Goal: Task Accomplishment & Management: Manage account settings

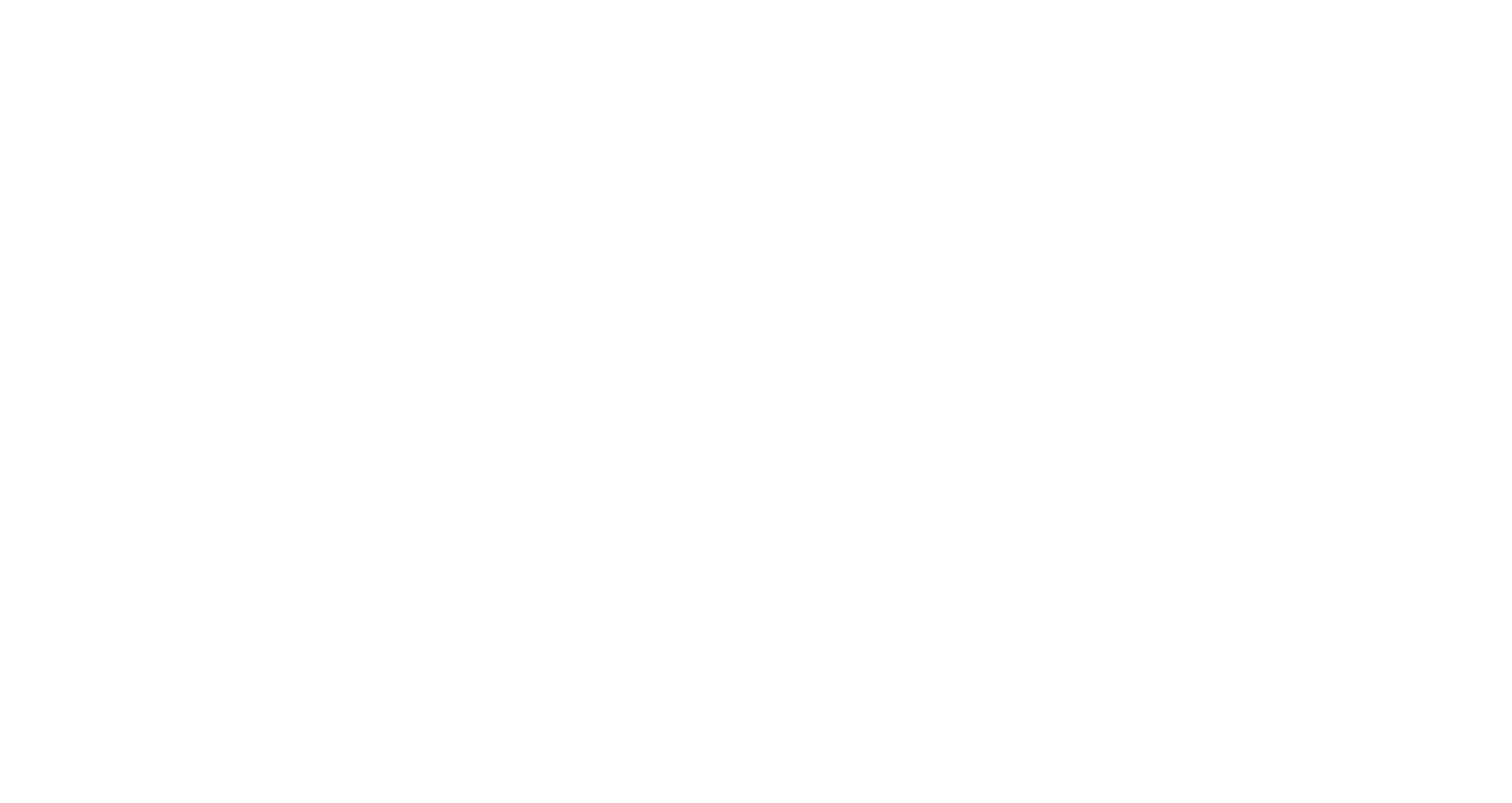
click at [0, 0] on html at bounding box center [0, 0] width 0 height 0
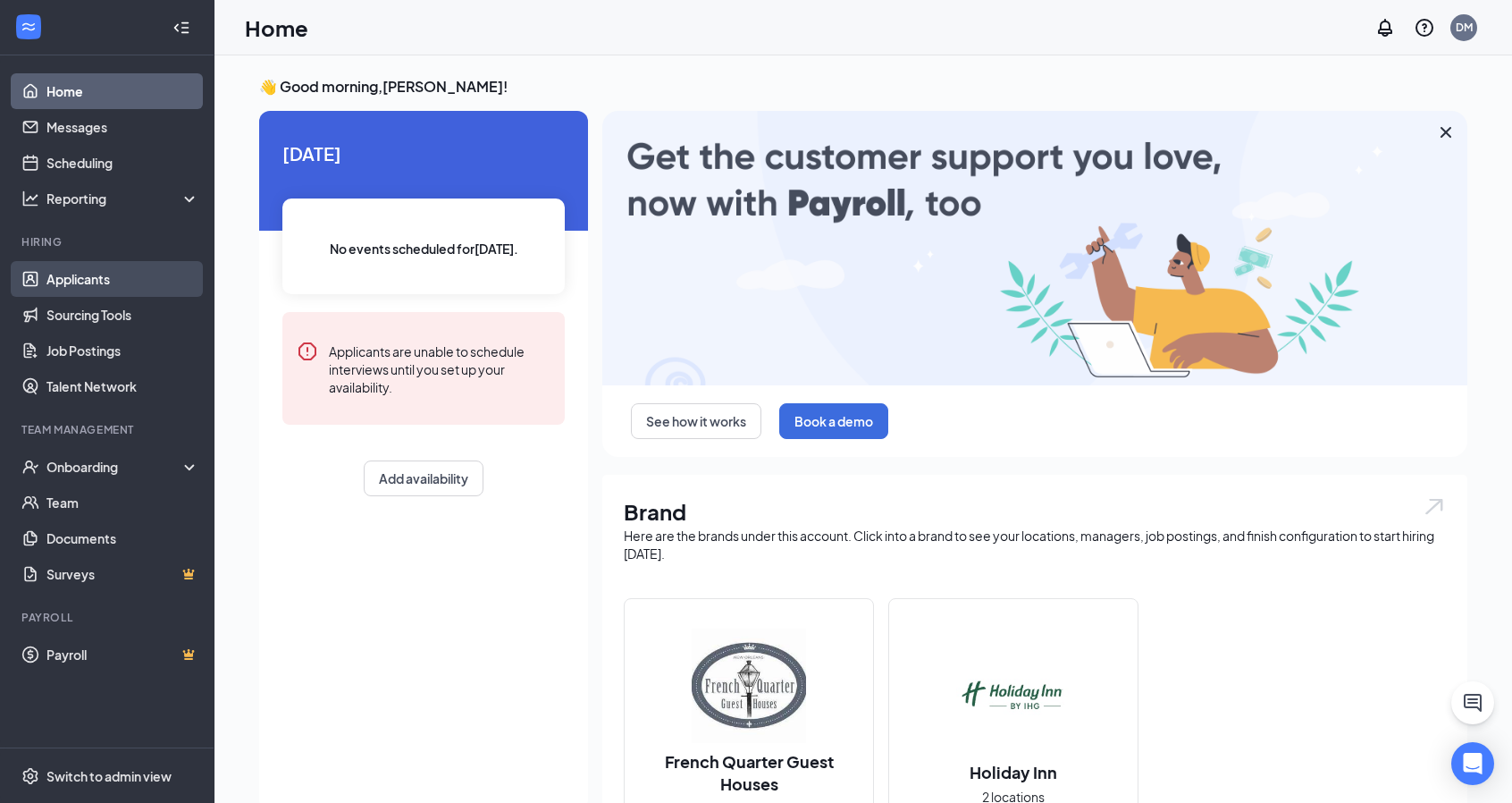
click at [97, 282] on link "Applicants" at bounding box center [123, 279] width 153 height 36
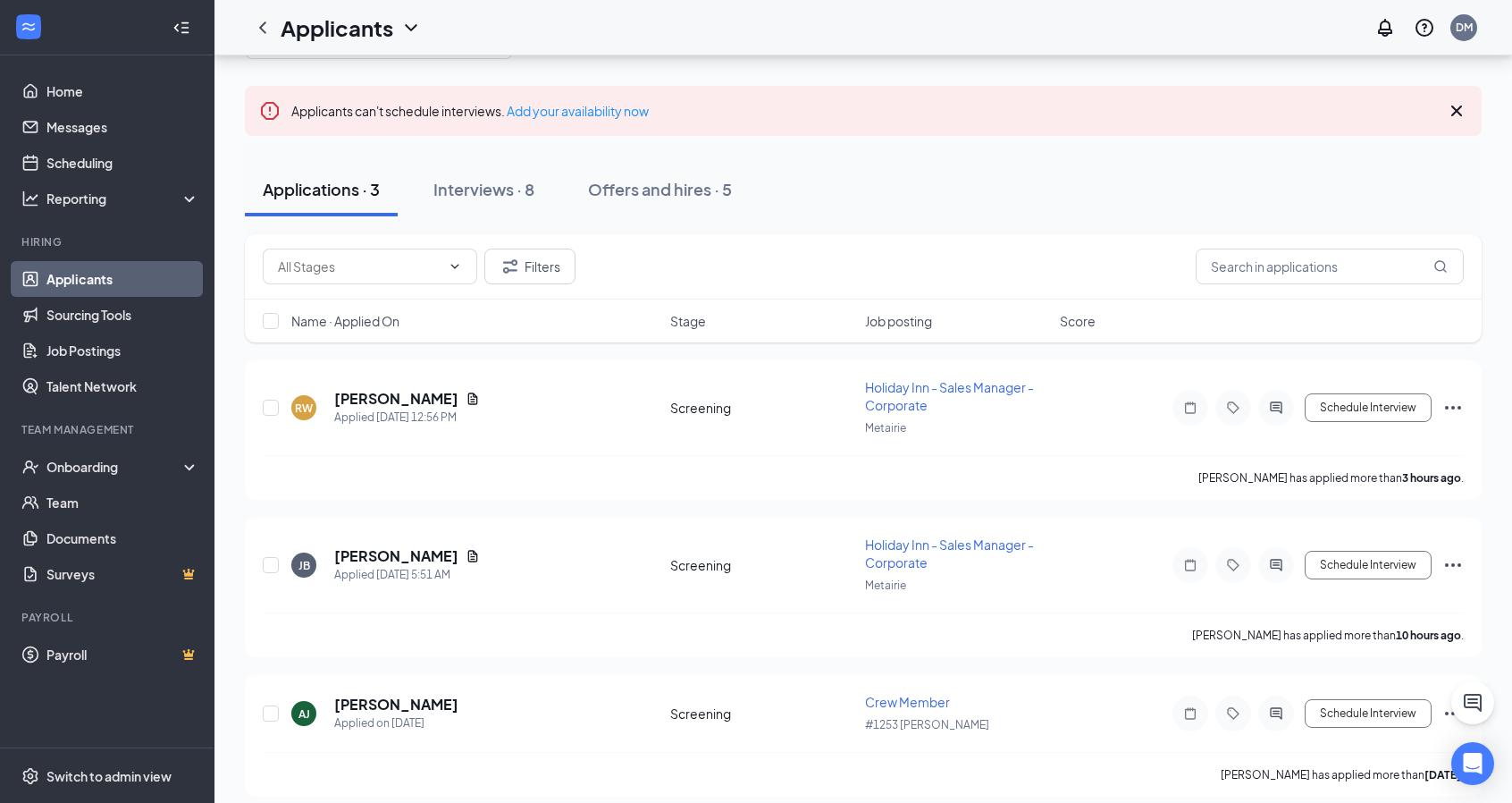
scroll to position [100, 0]
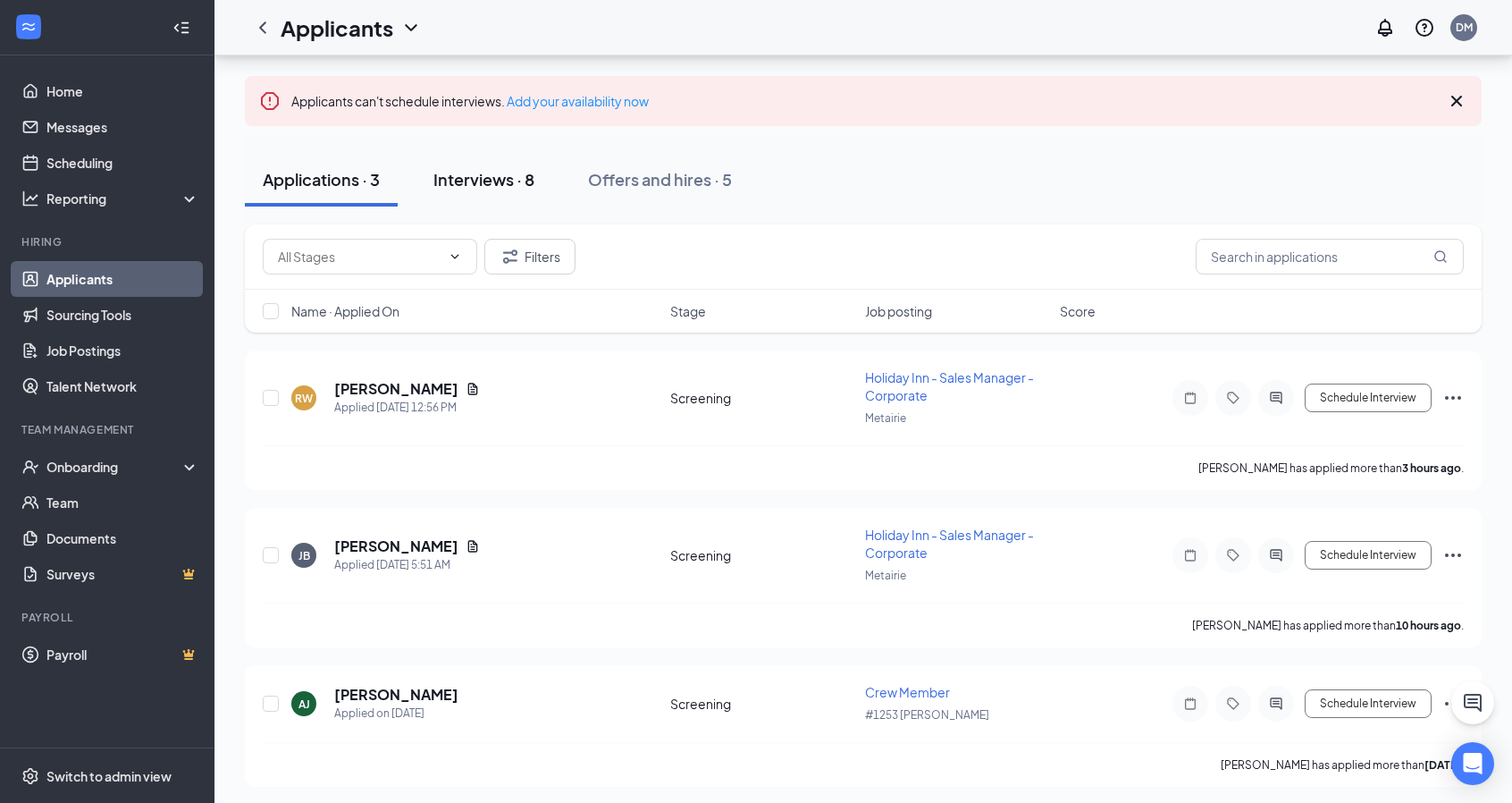
click at [515, 181] on div "Interviews · 8" at bounding box center [484, 179] width 101 height 22
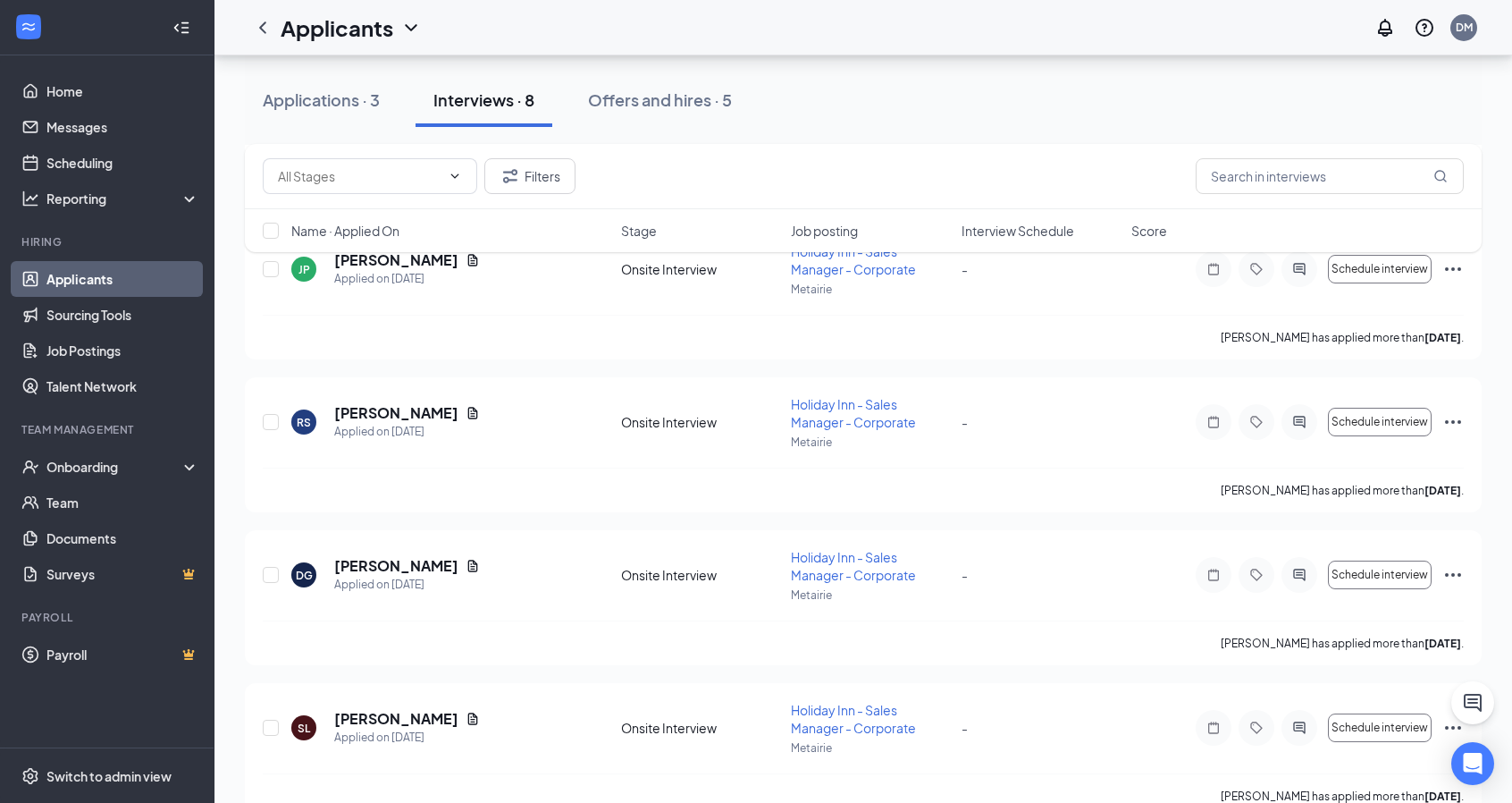
scroll to position [870, 0]
